Goal: Information Seeking & Learning: Learn about a topic

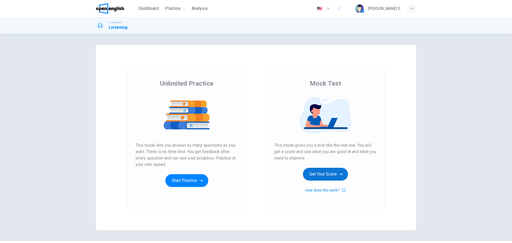
click at [321, 174] on button "Get Your Score" at bounding box center [325, 174] width 45 height 13
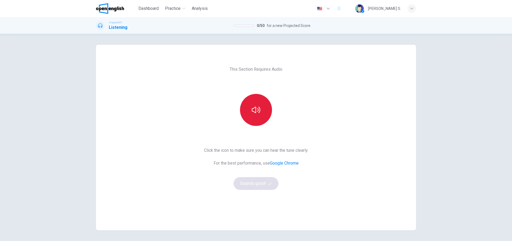
click at [253, 109] on icon "button" at bounding box center [256, 110] width 9 height 9
click at [255, 118] on button "button" at bounding box center [256, 110] width 32 height 32
click at [256, 112] on icon "button" at bounding box center [256, 110] width 9 height 9
click at [249, 182] on button "Sounds good!" at bounding box center [256, 183] width 45 height 13
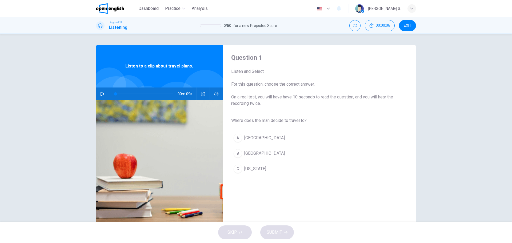
click at [101, 93] on icon "button" at bounding box center [103, 94] width 4 height 4
type input "*"
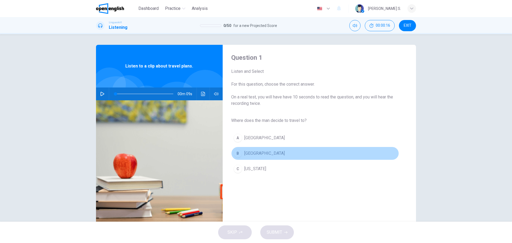
click at [237, 152] on div "B" at bounding box center [238, 153] width 9 height 9
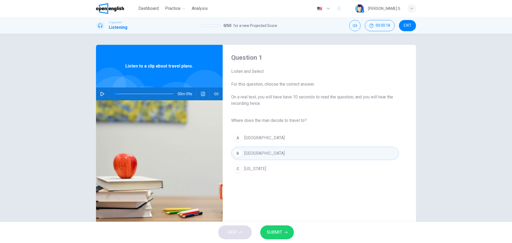
click at [282, 235] on button "SUBMIT" at bounding box center [277, 232] width 34 height 14
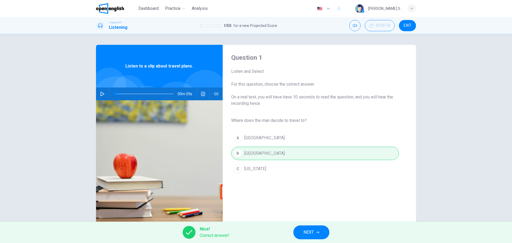
click at [306, 230] on span "NEXT" at bounding box center [309, 232] width 10 height 7
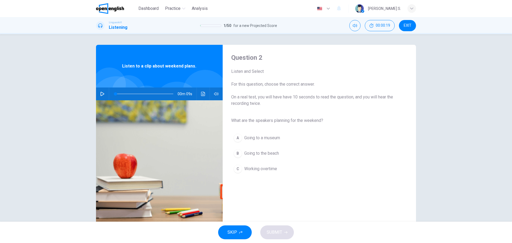
click at [102, 92] on icon "button" at bounding box center [102, 94] width 4 height 4
click at [237, 154] on div "B" at bounding box center [238, 153] width 9 height 9
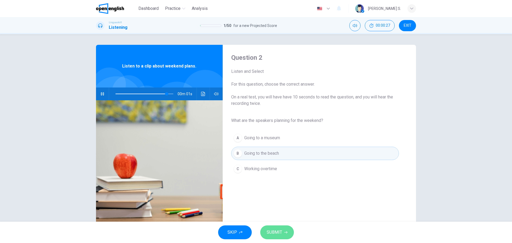
click at [275, 235] on span "SUBMIT" at bounding box center [274, 232] width 15 height 7
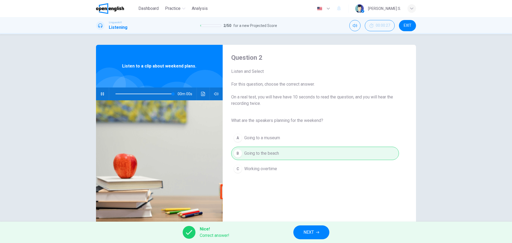
type input "*"
click at [305, 231] on span "NEXT" at bounding box center [309, 232] width 10 height 7
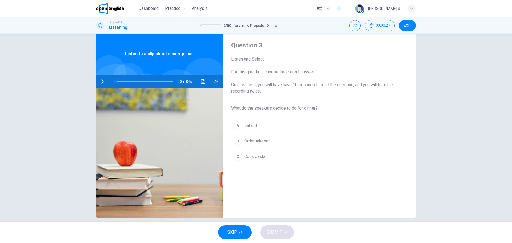
scroll to position [19, 0]
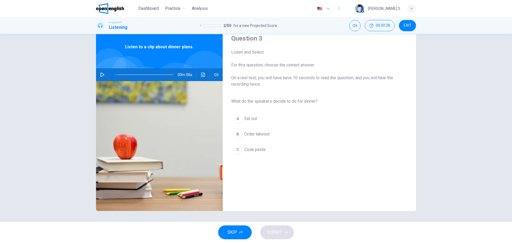
click at [100, 74] on icon "button" at bounding box center [102, 75] width 4 height 4
click at [236, 149] on div "C" at bounding box center [238, 149] width 9 height 9
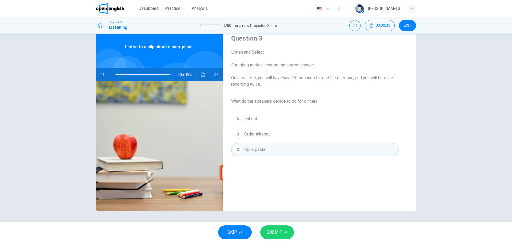
type input "*"
click at [270, 233] on span "SUBMIT" at bounding box center [274, 232] width 15 height 7
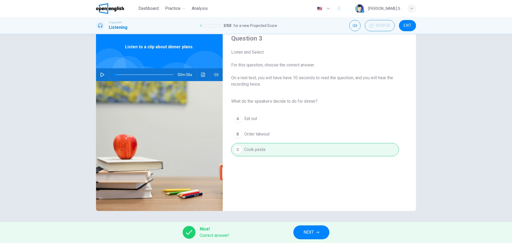
click at [314, 232] on span "NEXT" at bounding box center [309, 232] width 10 height 7
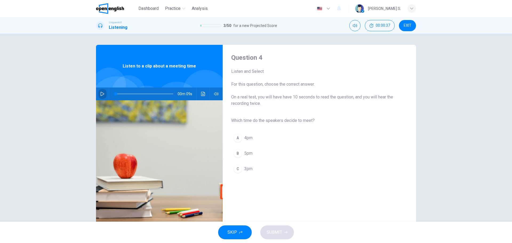
click at [101, 93] on icon "button" at bounding box center [102, 94] width 4 height 4
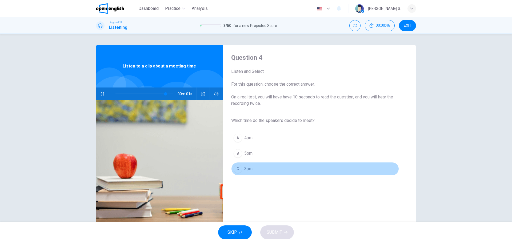
click at [237, 168] on div "C" at bounding box center [238, 169] width 9 height 9
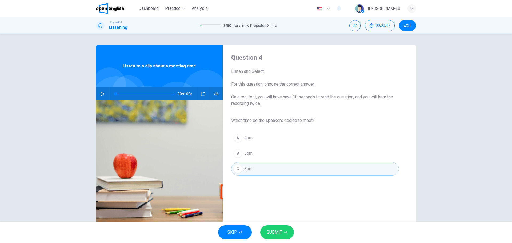
click at [273, 232] on span "SUBMIT" at bounding box center [274, 232] width 15 height 7
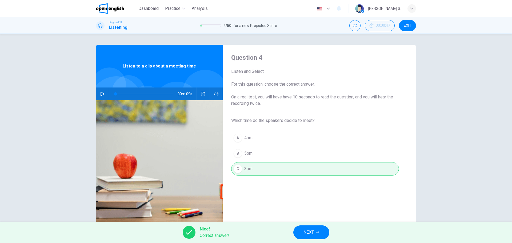
click at [307, 233] on span "NEXT" at bounding box center [309, 232] width 10 height 7
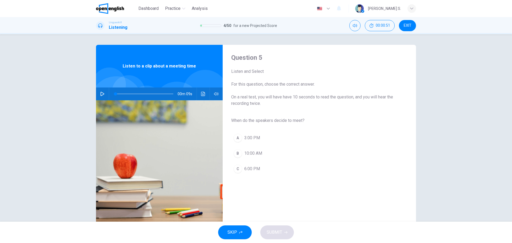
click at [99, 92] on button "button" at bounding box center [102, 94] width 9 height 13
click at [237, 137] on div "A" at bounding box center [238, 138] width 9 height 9
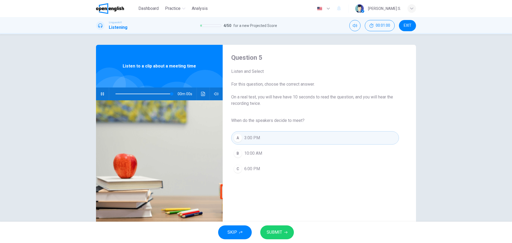
type input "*"
click at [283, 231] on button "SUBMIT" at bounding box center [277, 232] width 34 height 14
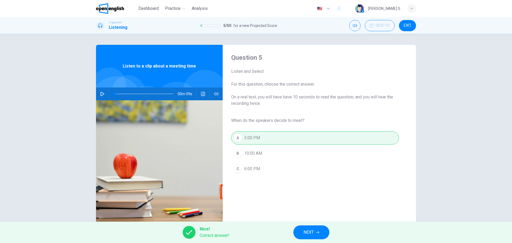
click at [315, 233] on button "NEXT" at bounding box center [312, 232] width 36 height 14
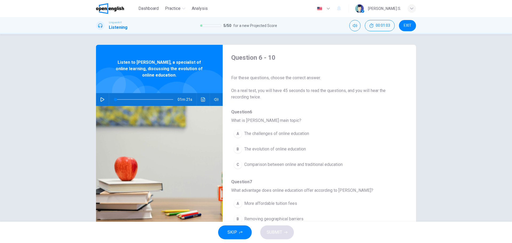
click at [100, 100] on icon "button" at bounding box center [102, 99] width 4 height 4
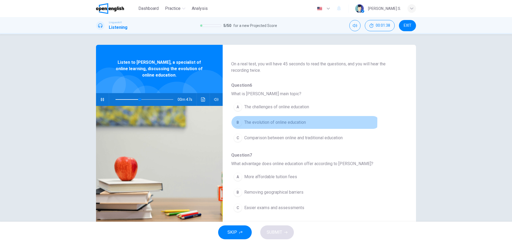
click at [235, 121] on div "B" at bounding box center [238, 122] width 9 height 9
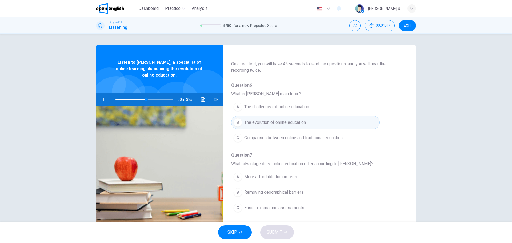
click at [235, 191] on div "B" at bounding box center [238, 192] width 9 height 9
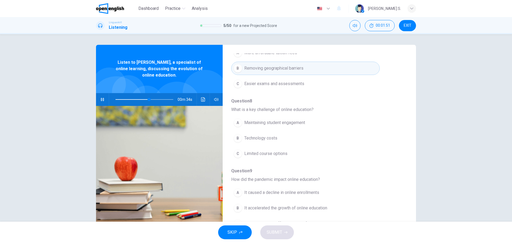
scroll to position [160, 0]
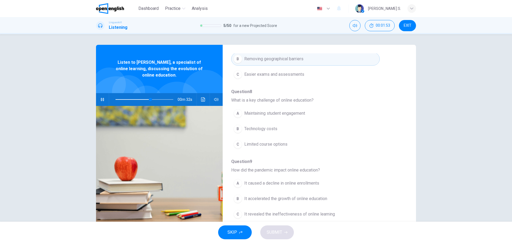
click at [237, 143] on div "C" at bounding box center [238, 144] width 9 height 9
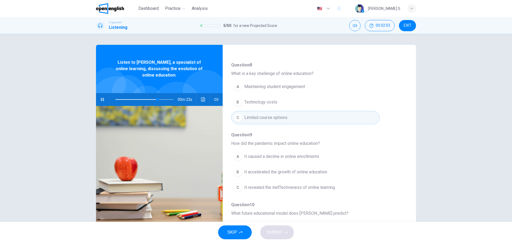
scroll to position [213, 0]
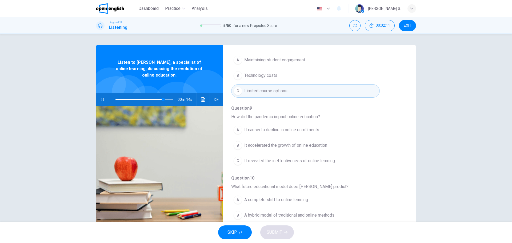
click at [237, 145] on div "B" at bounding box center [238, 145] width 9 height 9
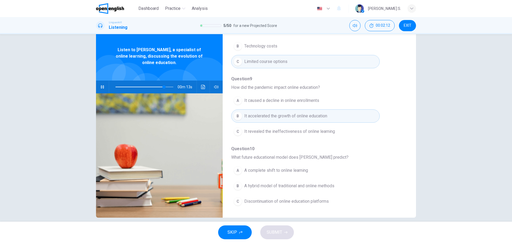
scroll to position [19, 0]
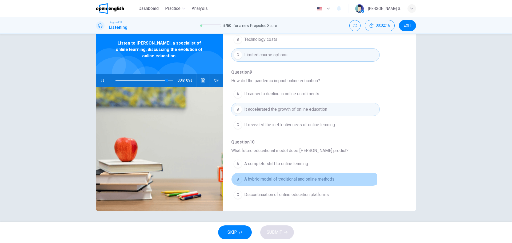
click at [236, 178] on div "B" at bounding box center [238, 179] width 9 height 9
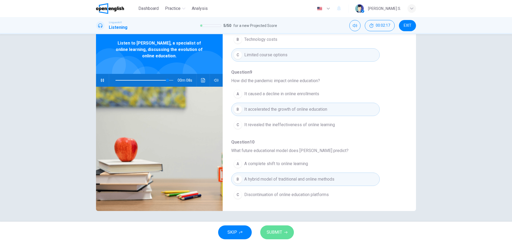
click at [271, 231] on span "SUBMIT" at bounding box center [274, 232] width 15 height 7
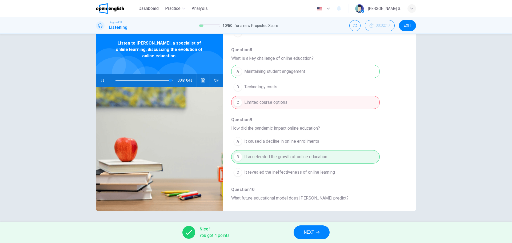
scroll to position [177, 0]
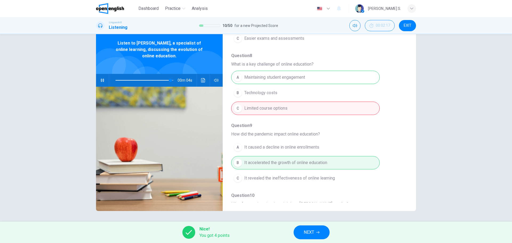
type input "**"
click at [309, 234] on span "NEXT" at bounding box center [309, 232] width 10 height 7
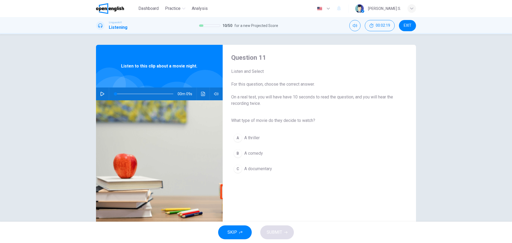
scroll to position [19, 0]
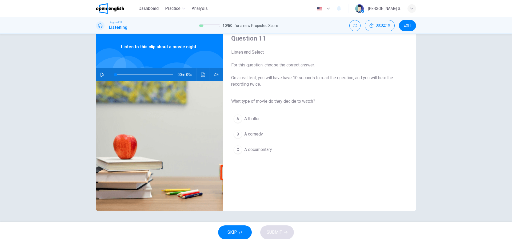
click at [101, 74] on icon "button" at bounding box center [102, 75] width 4 height 4
click at [236, 133] on div "B" at bounding box center [238, 134] width 9 height 9
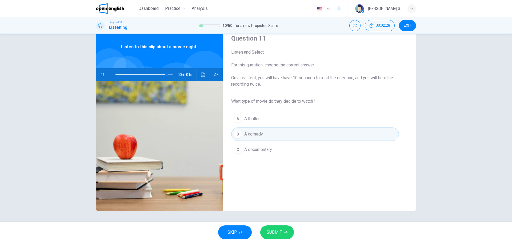
click at [274, 231] on span "SUBMIT" at bounding box center [274, 232] width 15 height 7
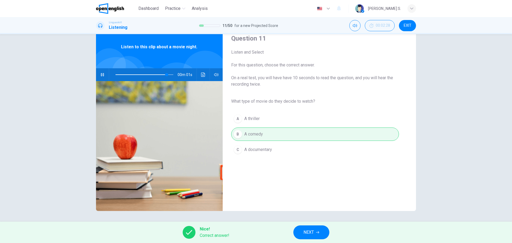
type input "*"
click at [318, 235] on button "NEXT" at bounding box center [312, 232] width 36 height 14
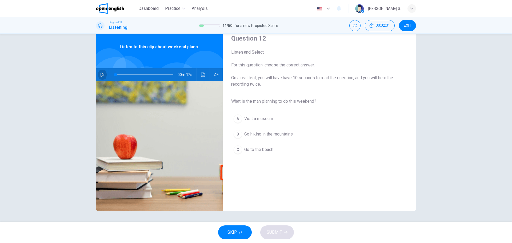
click at [100, 75] on icon "button" at bounding box center [102, 75] width 4 height 4
click at [236, 133] on div "B" at bounding box center [238, 134] width 9 height 9
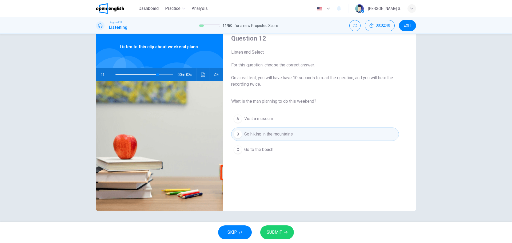
click at [279, 233] on span "SUBMIT" at bounding box center [274, 232] width 15 height 7
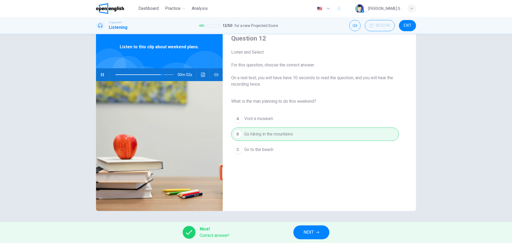
type input "**"
click at [312, 233] on span "NEXT" at bounding box center [309, 232] width 10 height 7
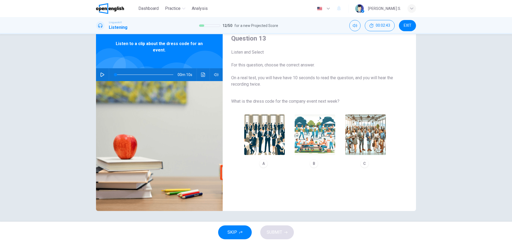
click at [101, 74] on icon "button" at bounding box center [102, 75] width 4 height 4
click at [364, 136] on img "button" at bounding box center [366, 134] width 41 height 41
click at [277, 230] on span "SUBMIT" at bounding box center [274, 232] width 15 height 7
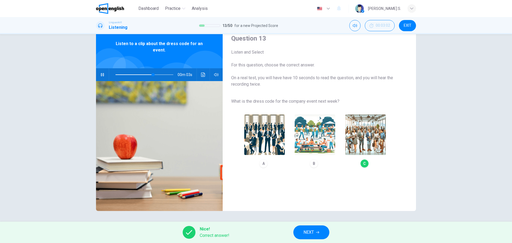
type input "**"
click at [310, 231] on span "NEXT" at bounding box center [309, 232] width 10 height 7
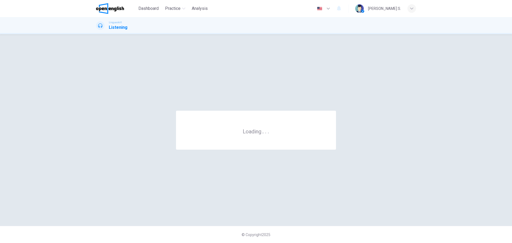
scroll to position [0, 0]
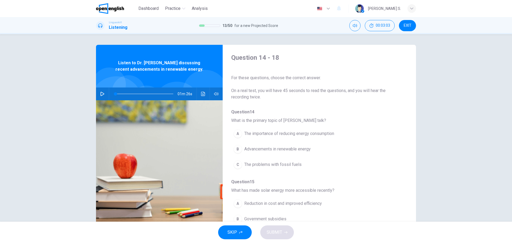
click at [101, 92] on icon "button" at bounding box center [102, 94] width 4 height 4
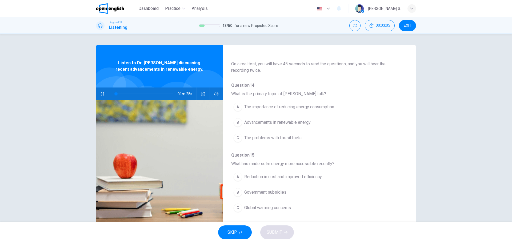
scroll to position [53, 0]
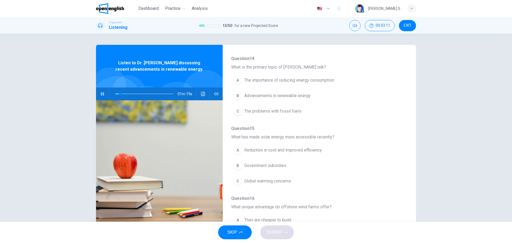
click at [236, 94] on div "B" at bounding box center [238, 96] width 9 height 9
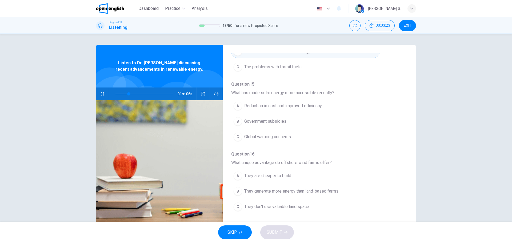
scroll to position [107, 0]
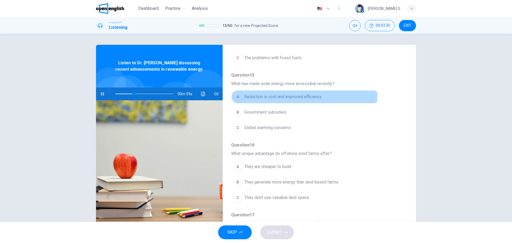
click at [235, 96] on div "A" at bounding box center [238, 97] width 9 height 9
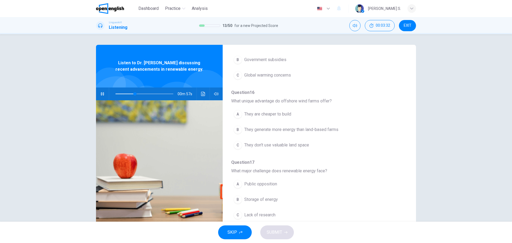
scroll to position [160, 0]
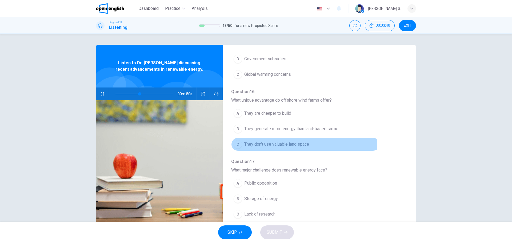
click at [236, 144] on div "C" at bounding box center [238, 144] width 9 height 9
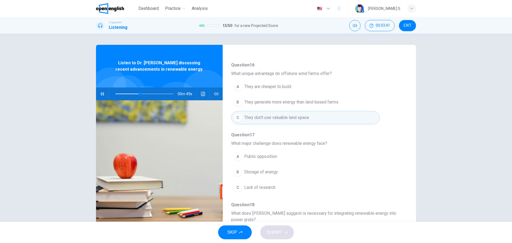
scroll to position [213, 0]
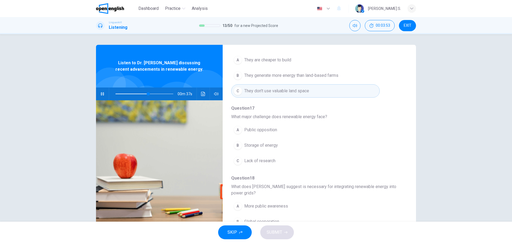
click at [235, 145] on div "B" at bounding box center [238, 145] width 9 height 9
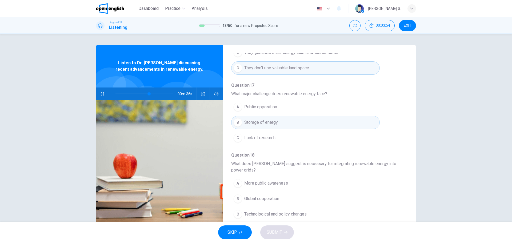
scroll to position [237, 0]
click at [235, 214] on div "C" at bounding box center [238, 214] width 9 height 9
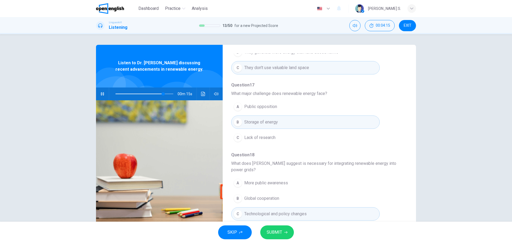
click at [279, 233] on span "SUBMIT" at bounding box center [274, 232] width 15 height 7
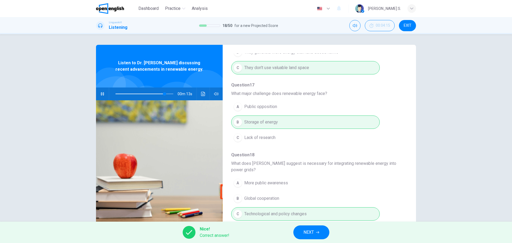
type input "**"
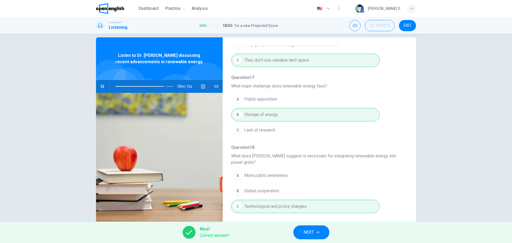
scroll to position [19, 0]
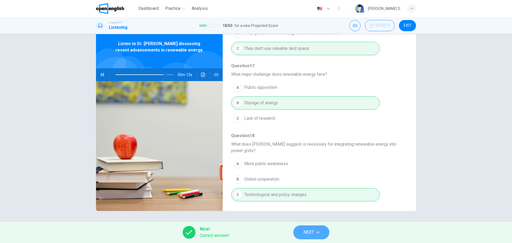
click at [312, 230] on span "NEXT" at bounding box center [309, 232] width 10 height 7
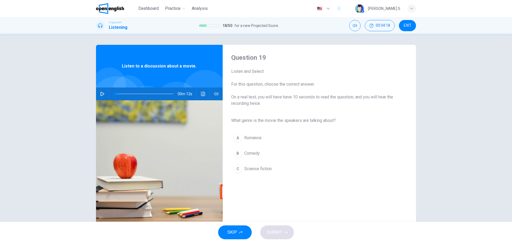
click at [101, 93] on icon "button" at bounding box center [103, 94] width 4 height 4
click at [236, 168] on div "C" at bounding box center [238, 169] width 9 height 9
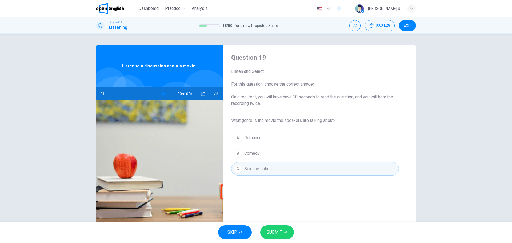
click at [274, 233] on span "SUBMIT" at bounding box center [274, 232] width 15 height 7
type input "**"
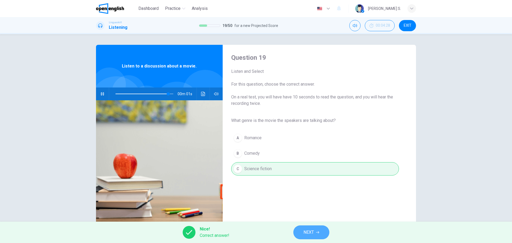
click at [315, 233] on button "NEXT" at bounding box center [312, 232] width 36 height 14
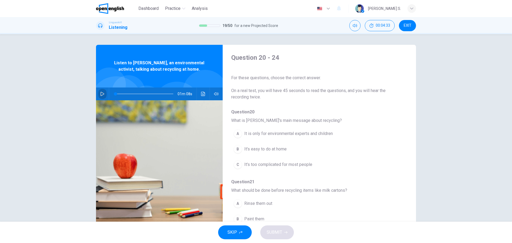
click at [100, 93] on icon "button" at bounding box center [102, 94] width 4 height 4
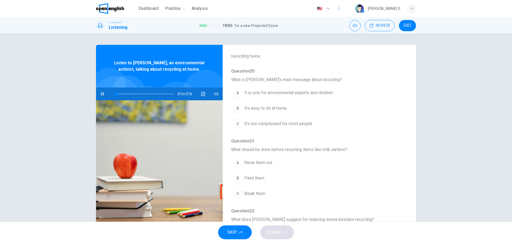
scroll to position [53, 0]
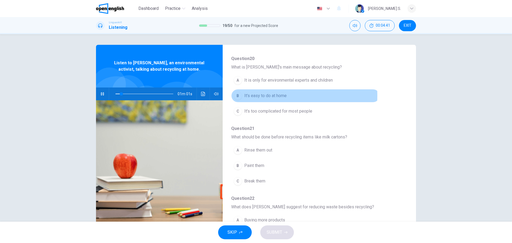
click at [239, 96] on div "B" at bounding box center [238, 96] width 9 height 9
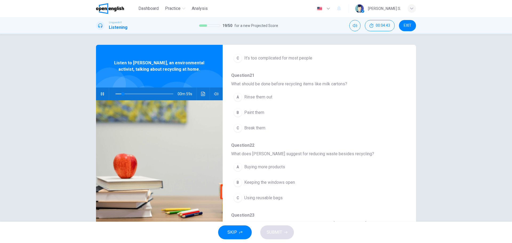
scroll to position [107, 0]
click at [237, 96] on div "A" at bounding box center [238, 97] width 9 height 9
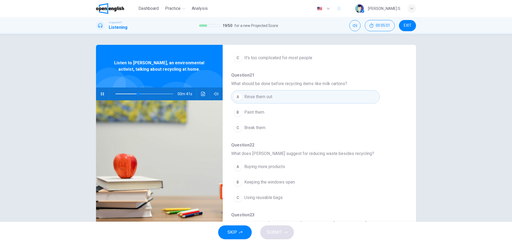
scroll to position [133, 0]
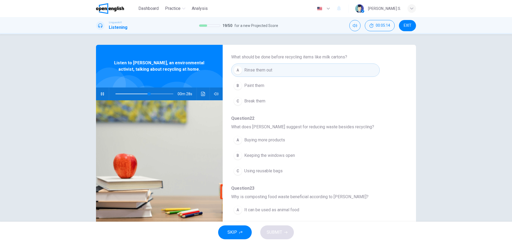
click at [238, 169] on div "C" at bounding box center [238, 171] width 9 height 9
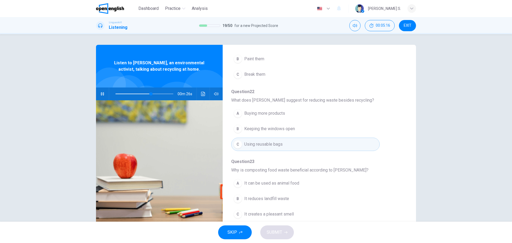
scroll to position [187, 0]
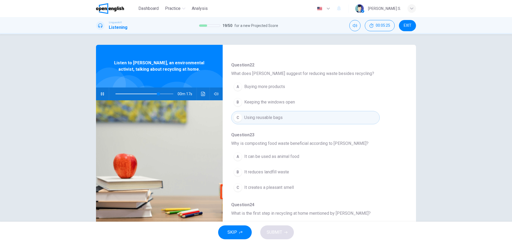
click at [236, 171] on div "B" at bounding box center [238, 172] width 9 height 9
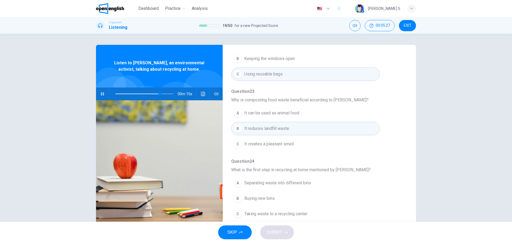
scroll to position [19, 0]
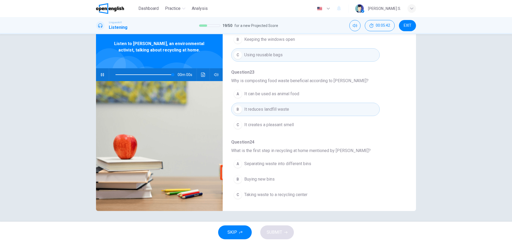
click at [235, 164] on div "A" at bounding box center [238, 164] width 9 height 9
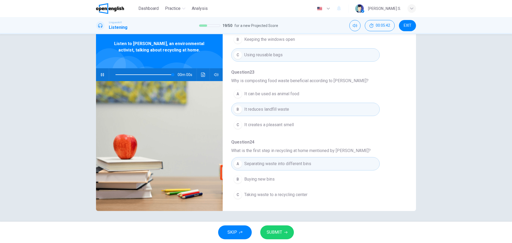
type input "*"
click at [275, 231] on span "SUBMIT" at bounding box center [274, 232] width 15 height 7
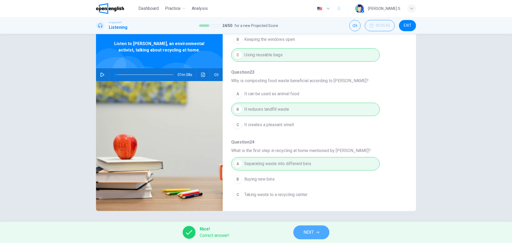
click at [311, 233] on span "NEXT" at bounding box center [309, 232] width 10 height 7
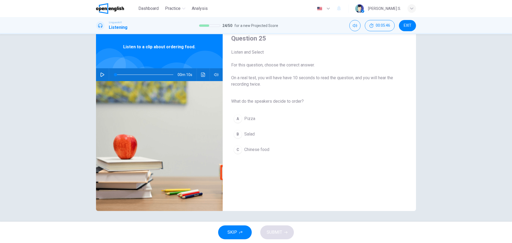
click at [101, 74] on icon "button" at bounding box center [102, 75] width 4 height 4
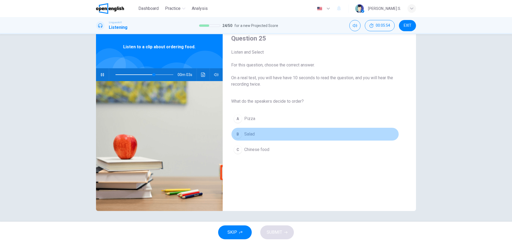
click at [235, 135] on div "B" at bounding box center [238, 134] width 9 height 9
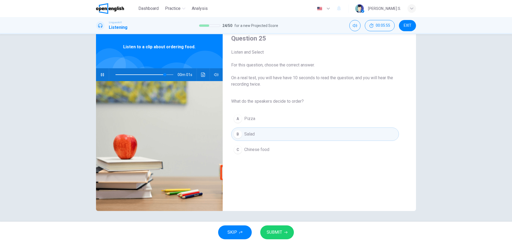
click at [277, 233] on span "SUBMIT" at bounding box center [274, 232] width 15 height 7
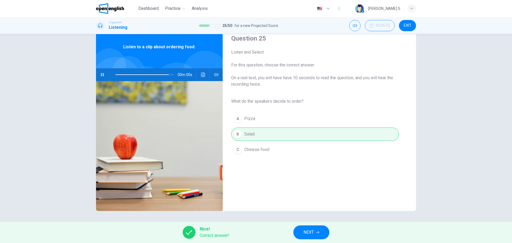
type input "*"
click at [311, 233] on span "NEXT" at bounding box center [309, 232] width 10 height 7
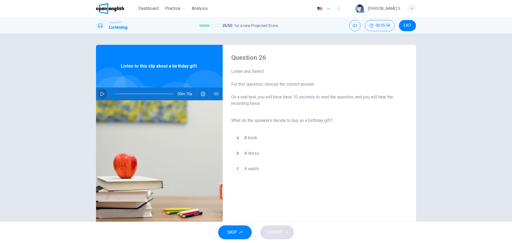
click at [100, 93] on icon "button" at bounding box center [102, 94] width 4 height 4
click at [236, 137] on div "A" at bounding box center [238, 138] width 9 height 9
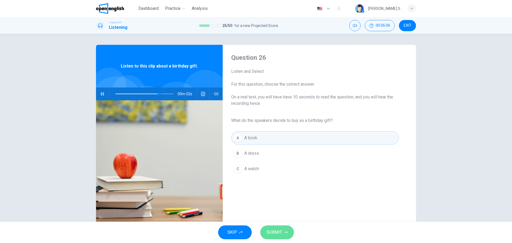
click at [279, 231] on span "SUBMIT" at bounding box center [274, 232] width 15 height 7
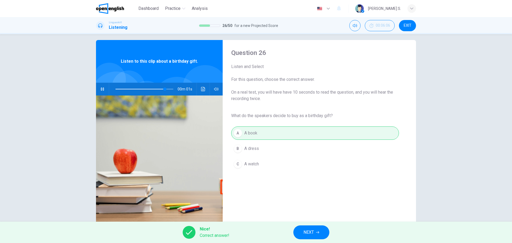
scroll to position [19, 0]
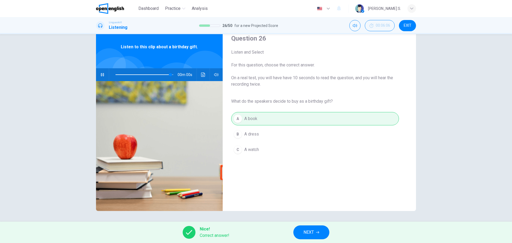
type input "*"
click at [315, 234] on button "NEXT" at bounding box center [312, 232] width 36 height 14
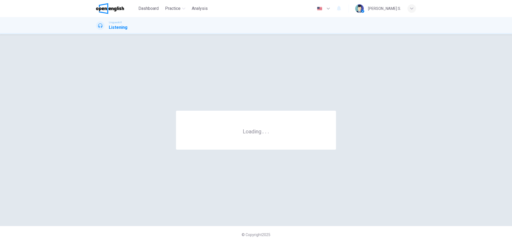
scroll to position [0, 0]
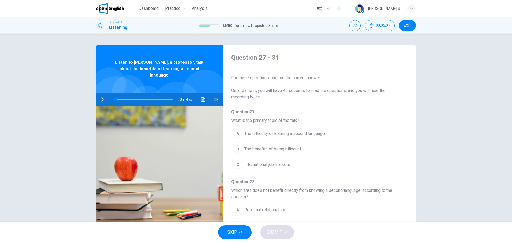
click at [100, 97] on icon "button" at bounding box center [102, 99] width 4 height 4
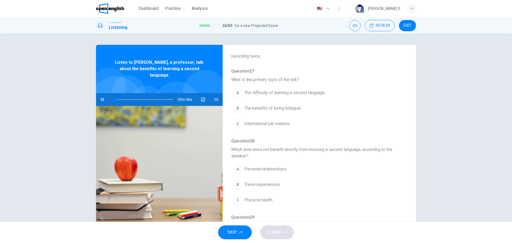
scroll to position [53, 0]
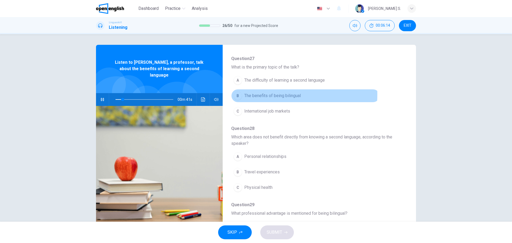
click at [235, 94] on div "B" at bounding box center [238, 96] width 9 height 9
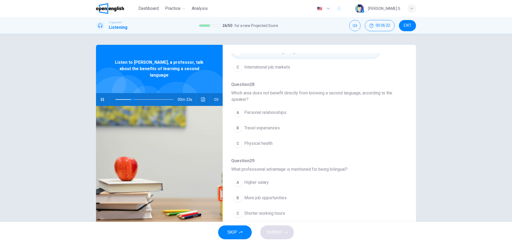
scroll to position [107, 0]
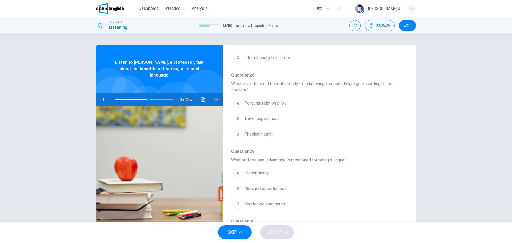
click at [237, 102] on div "A" at bounding box center [238, 103] width 9 height 9
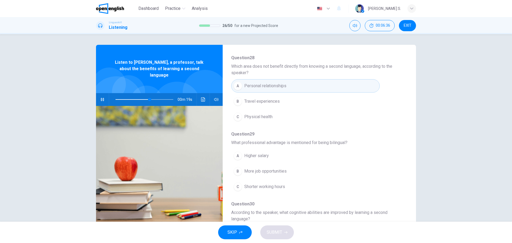
scroll to position [133, 0]
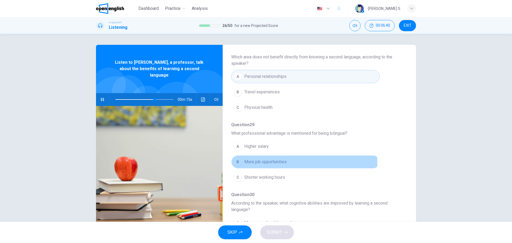
click at [236, 161] on div "B" at bounding box center [238, 162] width 9 height 9
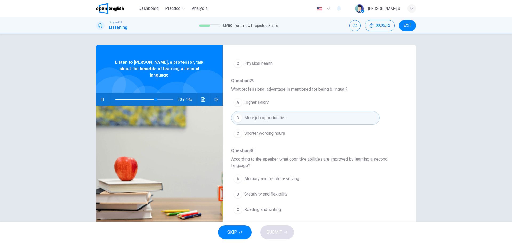
scroll to position [187, 0]
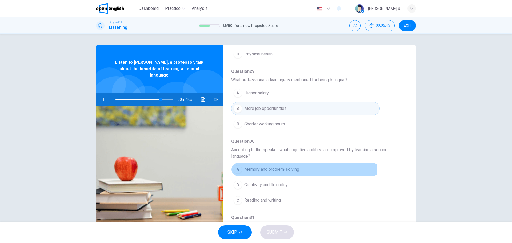
click at [237, 170] on div "A" at bounding box center [238, 169] width 9 height 9
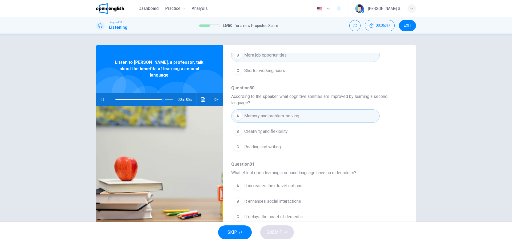
scroll to position [243, 0]
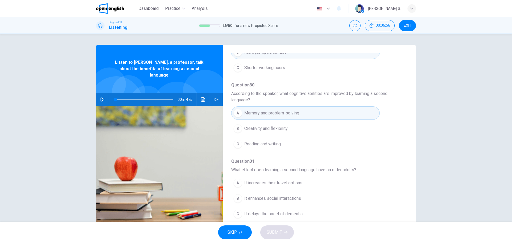
click at [100, 97] on icon "button" at bounding box center [102, 99] width 4 height 4
click at [148, 99] on span at bounding box center [145, 99] width 58 height 1
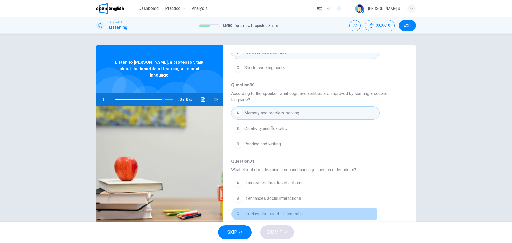
drag, startPoint x: 235, startPoint y: 211, endPoint x: 239, endPoint y: 212, distance: 4.4
click at [235, 211] on div "C" at bounding box center [238, 214] width 9 height 9
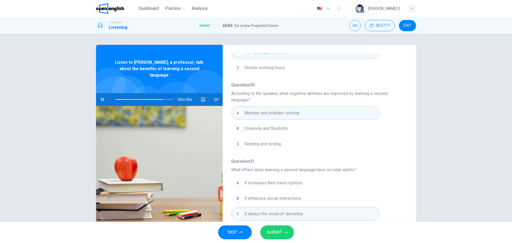
click at [281, 231] on span "SUBMIT" at bounding box center [274, 232] width 15 height 7
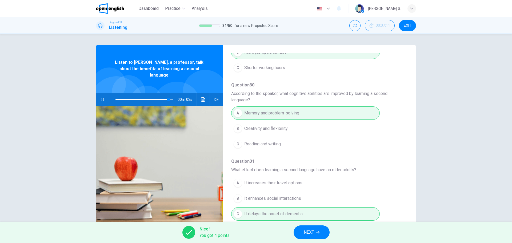
type input "**"
click at [308, 232] on span "NEXT" at bounding box center [309, 232] width 10 height 7
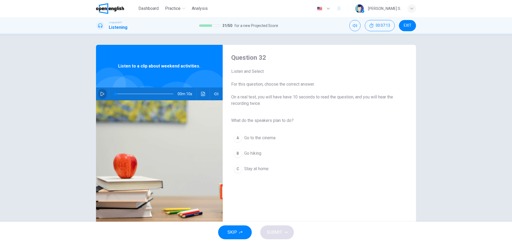
click at [103, 93] on button "button" at bounding box center [102, 94] width 9 height 13
click at [237, 153] on div "B" at bounding box center [238, 153] width 9 height 9
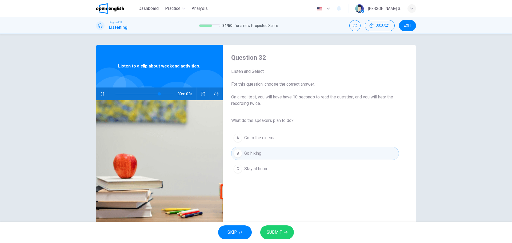
click at [276, 232] on span "SUBMIT" at bounding box center [274, 232] width 15 height 7
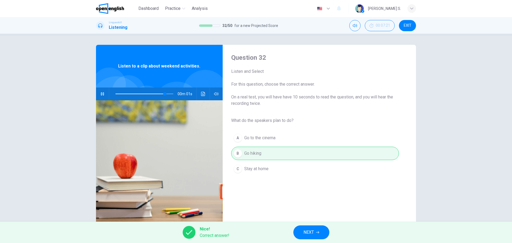
type input "**"
click at [317, 234] on button "NEXT" at bounding box center [312, 232] width 36 height 14
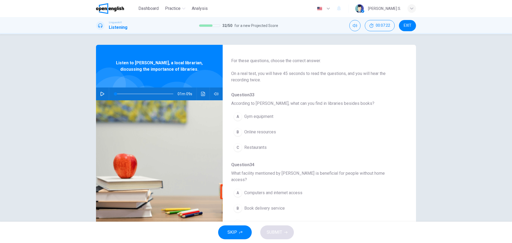
scroll to position [27, 0]
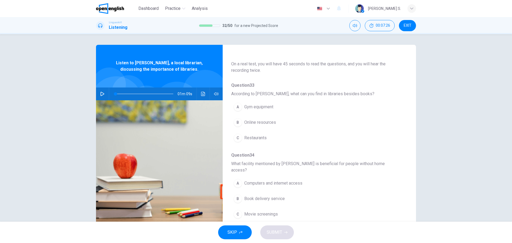
click at [103, 93] on button "button" at bounding box center [102, 94] width 9 height 13
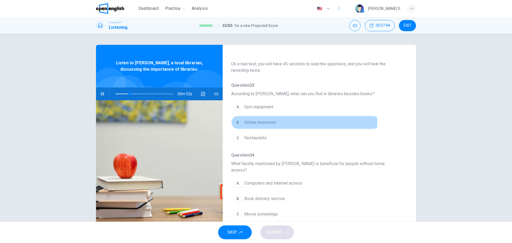
click at [236, 122] on div "B" at bounding box center [238, 122] width 9 height 9
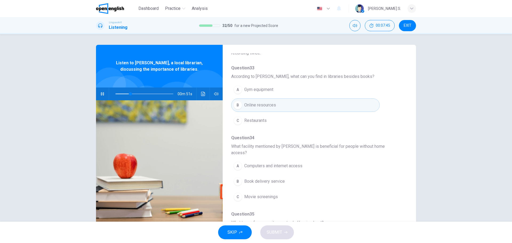
scroll to position [53, 0]
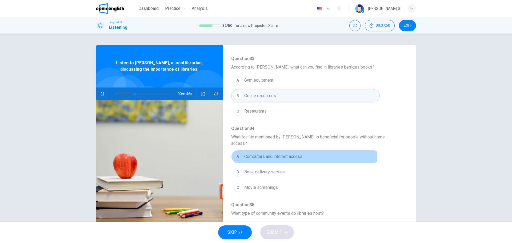
click at [237, 152] on div "A" at bounding box center [238, 156] width 9 height 9
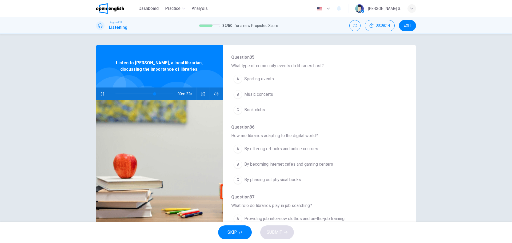
scroll to position [213, 0]
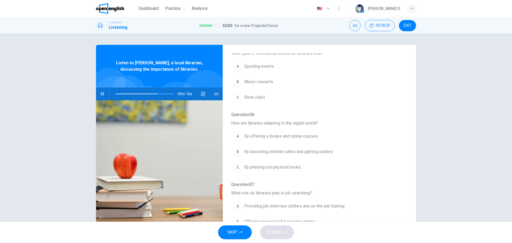
click at [235, 202] on div "A" at bounding box center [238, 206] width 9 height 9
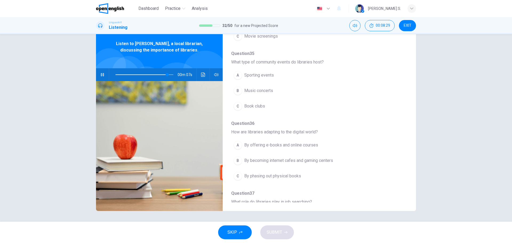
scroll to position [177, 0]
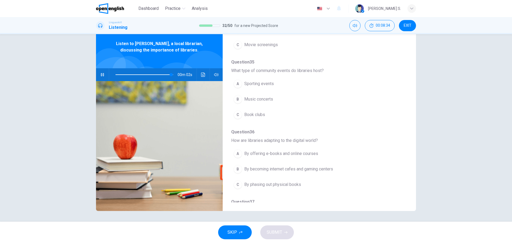
click at [125, 74] on span at bounding box center [145, 74] width 58 height 7
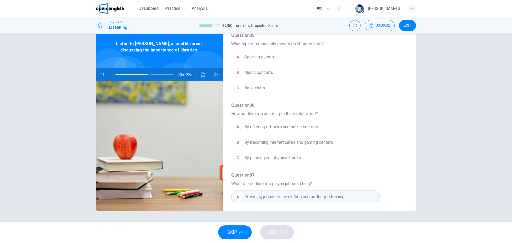
click at [239, 84] on div "C" at bounding box center [238, 88] width 9 height 9
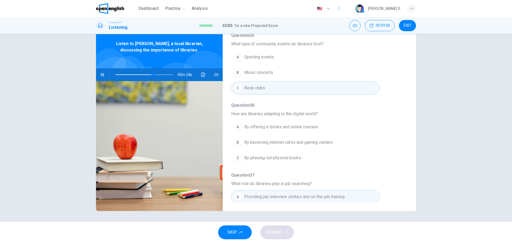
click at [236, 123] on div "A" at bounding box center [238, 127] width 9 height 9
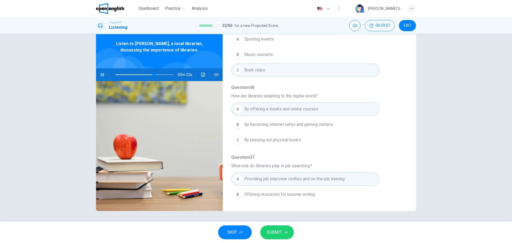
scroll to position [230, 0]
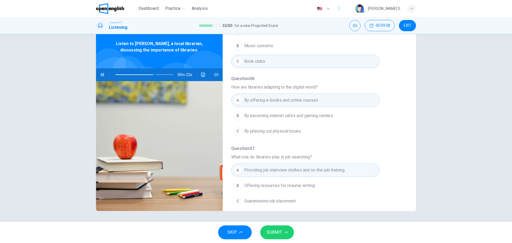
click at [282, 233] on button "SUBMIT" at bounding box center [277, 232] width 34 height 14
type input "**"
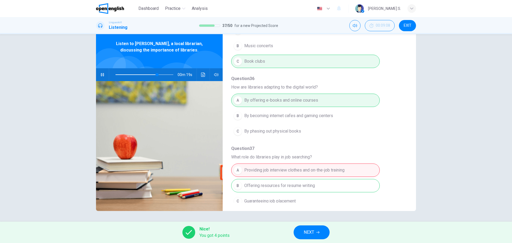
click at [313, 229] on span "NEXT" at bounding box center [309, 232] width 10 height 7
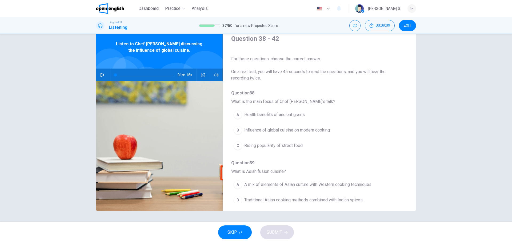
scroll to position [19, 0]
click at [101, 74] on icon "button" at bounding box center [102, 75] width 4 height 4
click at [238, 129] on div "B" at bounding box center [238, 130] width 9 height 9
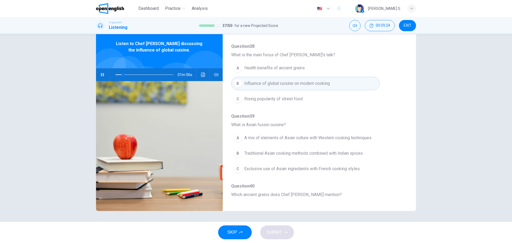
scroll to position [80, 0]
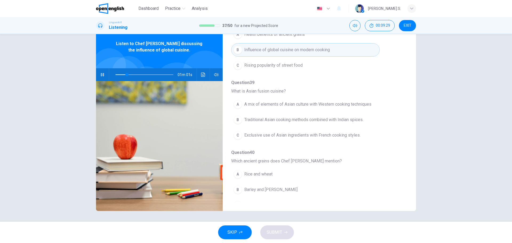
click at [100, 75] on icon "button" at bounding box center [102, 75] width 4 height 4
click at [236, 104] on div "A" at bounding box center [238, 104] width 9 height 9
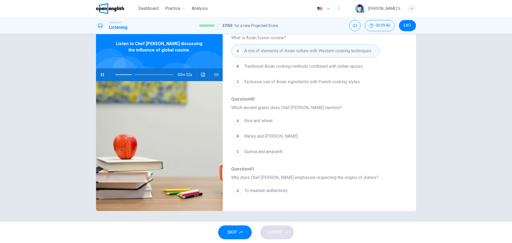
scroll to position [160, 0]
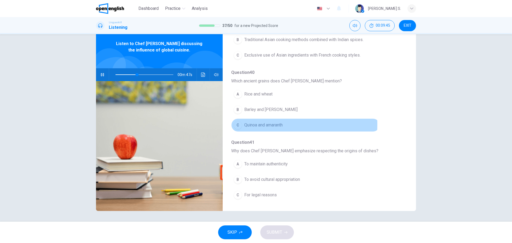
click at [237, 124] on div "C" at bounding box center [238, 125] width 9 height 9
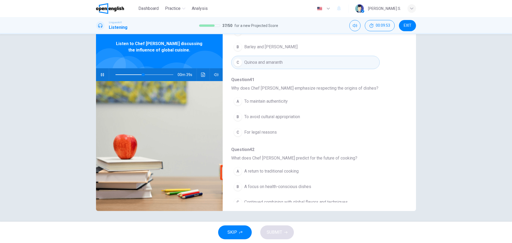
scroll to position [230, 0]
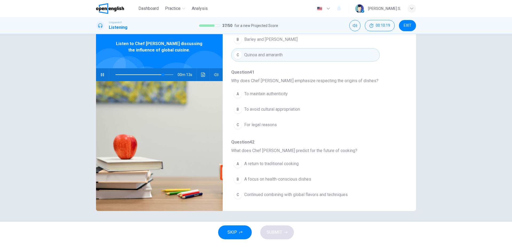
click at [235, 108] on div "B" at bounding box center [238, 109] width 9 height 9
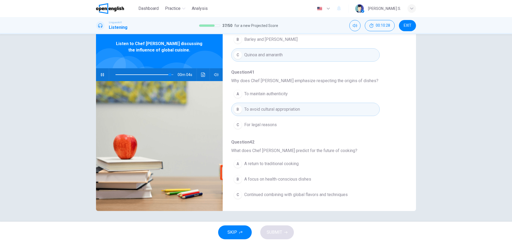
click at [235, 163] on div "A" at bounding box center [238, 164] width 9 height 9
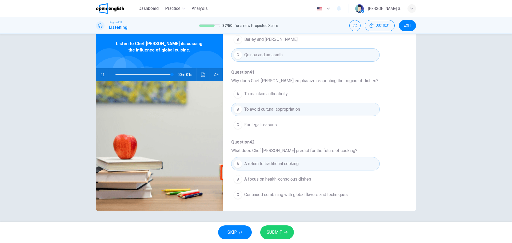
click at [276, 232] on span "SUBMIT" at bounding box center [274, 232] width 15 height 7
type input "*"
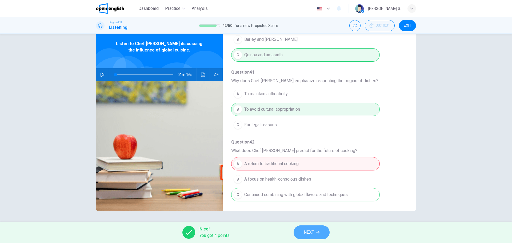
click at [307, 232] on span "NEXT" at bounding box center [309, 232] width 10 height 7
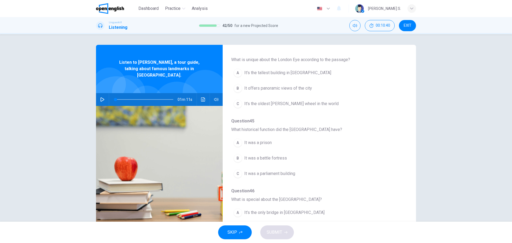
scroll to position [133, 0]
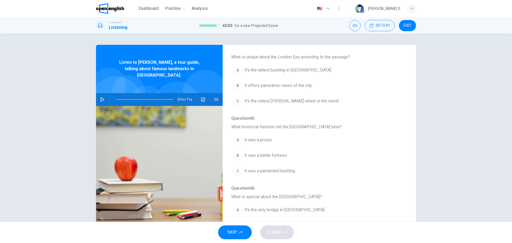
click at [102, 97] on icon "button" at bounding box center [102, 99] width 4 height 4
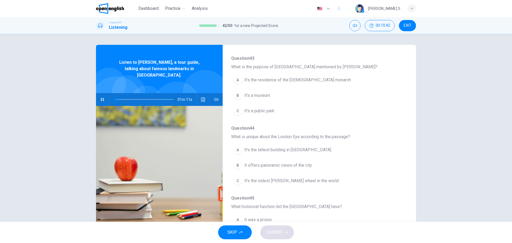
scroll to position [53, 0]
click at [237, 77] on div "A" at bounding box center [238, 80] width 9 height 9
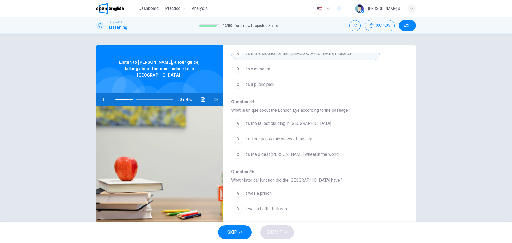
scroll to position [107, 0]
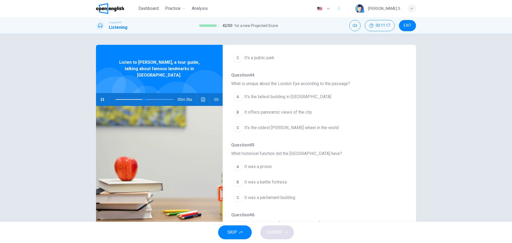
click at [237, 113] on div "B" at bounding box center [238, 112] width 9 height 9
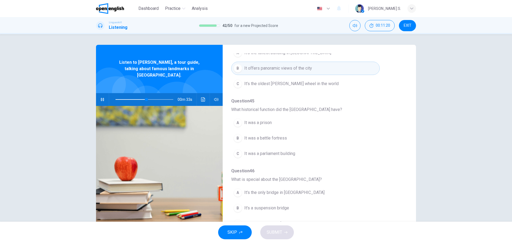
scroll to position [160, 0]
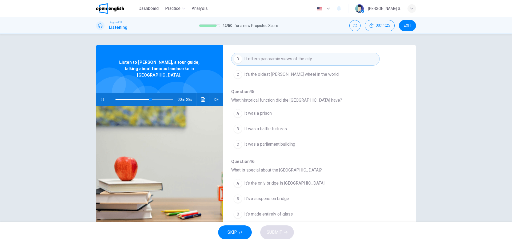
click at [235, 111] on div "A" at bounding box center [238, 113] width 9 height 9
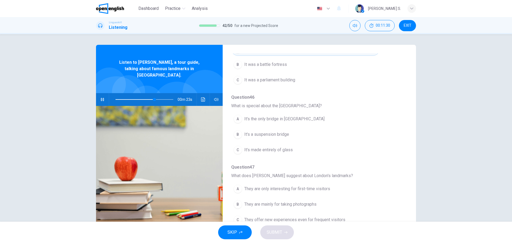
scroll to position [230, 0]
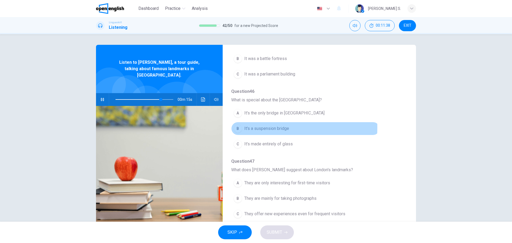
click at [237, 127] on div "B" at bounding box center [238, 128] width 9 height 9
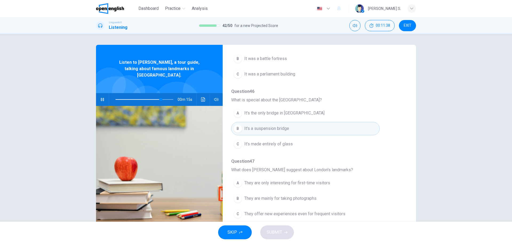
scroll to position [19, 0]
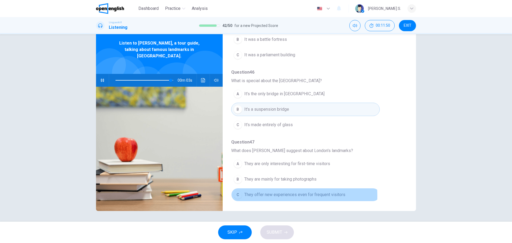
click at [236, 196] on div "C" at bounding box center [238, 195] width 9 height 9
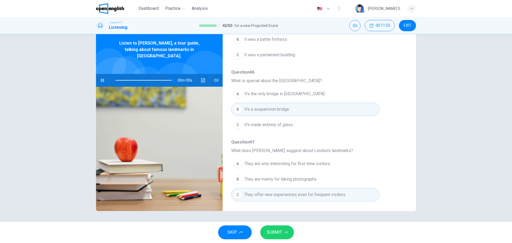
type input "*"
click at [278, 231] on span "SUBMIT" at bounding box center [274, 232] width 15 height 7
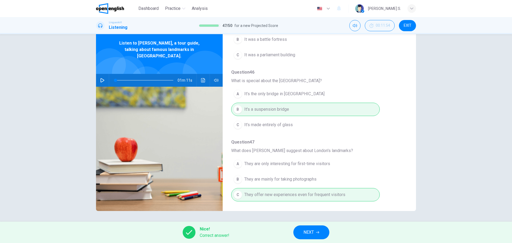
click at [311, 233] on span "NEXT" at bounding box center [309, 232] width 10 height 7
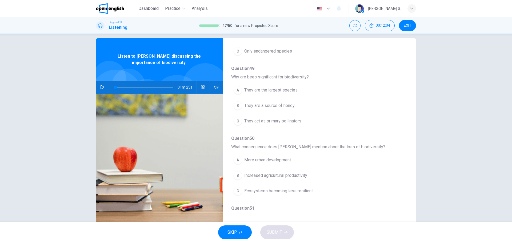
scroll to position [0, 0]
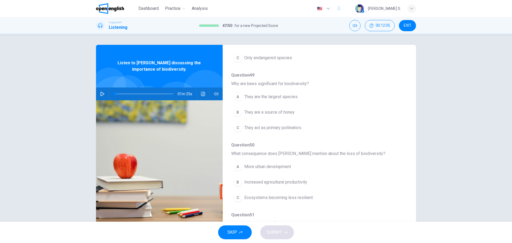
click at [100, 94] on icon "button" at bounding box center [102, 94] width 4 height 4
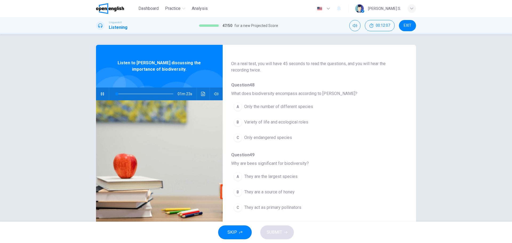
scroll to position [27, 0]
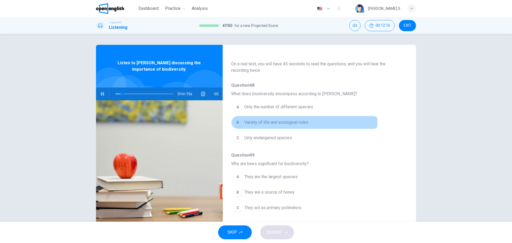
click at [237, 122] on div "B" at bounding box center [238, 122] width 9 height 9
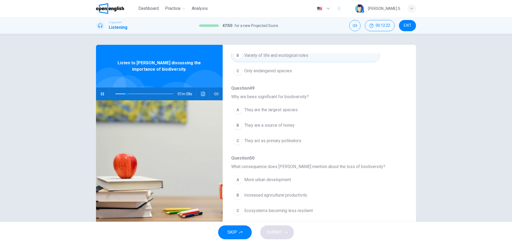
scroll to position [107, 0]
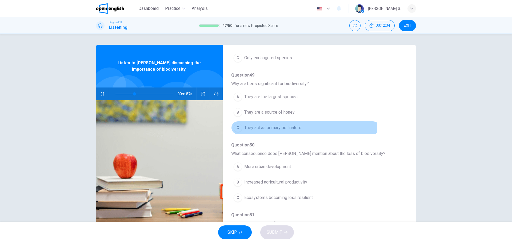
click at [239, 126] on div "C" at bounding box center [238, 128] width 9 height 9
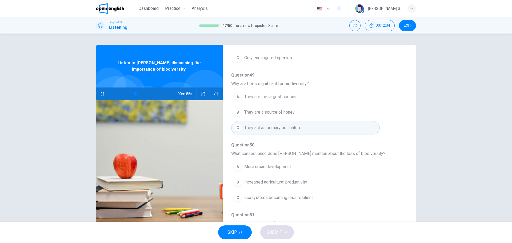
scroll to position [133, 0]
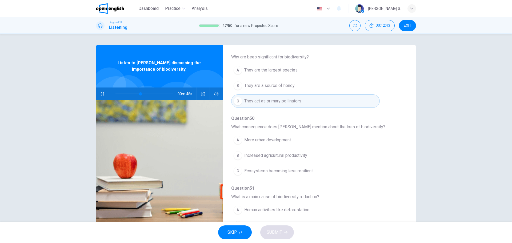
click at [236, 170] on div "C" at bounding box center [238, 171] width 9 height 9
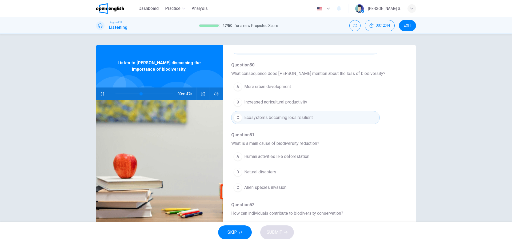
scroll to position [213, 0]
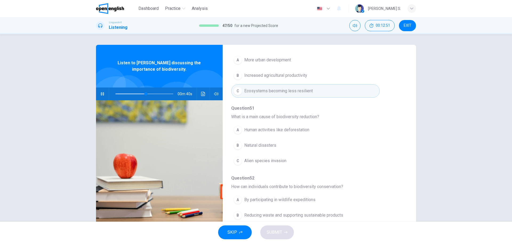
click at [236, 129] on div "A" at bounding box center [238, 130] width 9 height 9
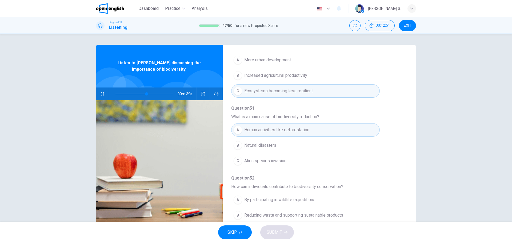
scroll to position [230, 0]
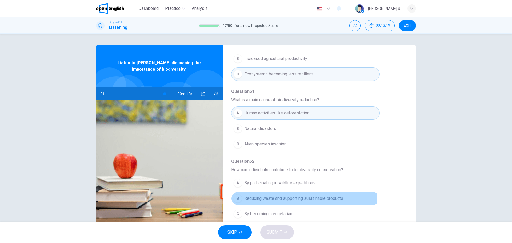
click at [236, 197] on div "B" at bounding box center [238, 198] width 9 height 9
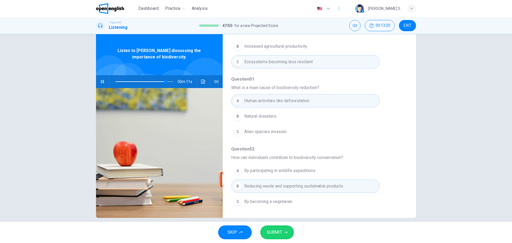
scroll to position [19, 0]
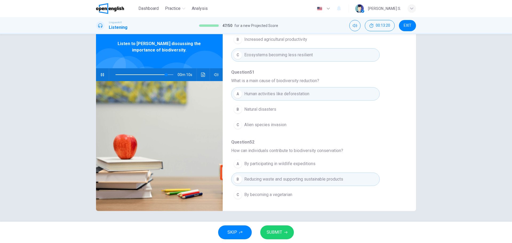
click at [278, 229] on span "SUBMIT" at bounding box center [274, 232] width 15 height 7
type input "**"
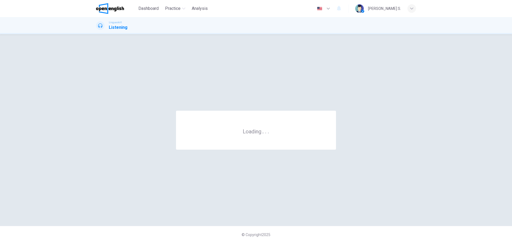
scroll to position [0, 0]
